Goal: Task Accomplishment & Management: Manage account settings

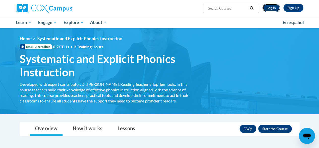
click at [269, 6] on link "Log In" at bounding box center [271, 8] width 17 height 8
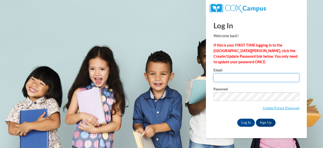
click at [256, 78] on input "Email" at bounding box center [257, 77] width 86 height 9
type input "andrea.irvin@banks.k12.ga.us"
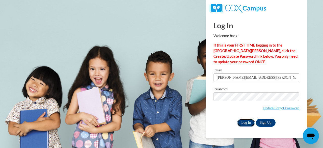
click at [244, 120] on input "Log In" at bounding box center [246, 122] width 18 height 8
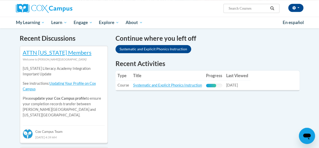
scroll to position [162, 0]
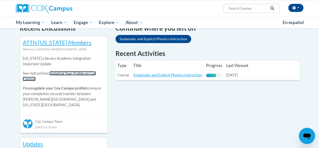
click at [74, 73] on link "Updating Your Profile on Cox Campus" at bounding box center [59, 76] width 73 height 10
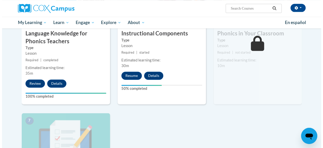
scroll to position [313, 0]
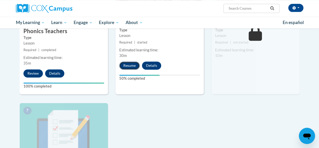
click at [129, 63] on button "Resume" at bounding box center [129, 65] width 20 height 8
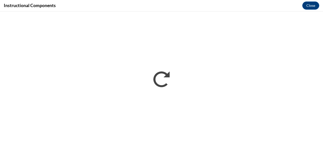
scroll to position [0, 0]
